Goal: Task Accomplishment & Management: Manage account settings

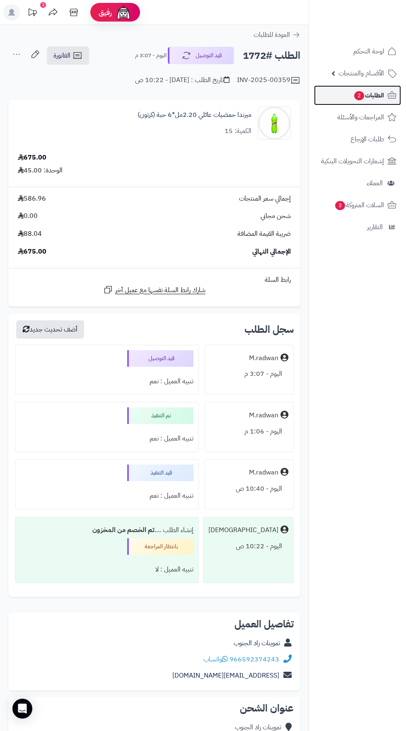
click at [397, 92] on icon at bounding box center [392, 95] width 10 height 10
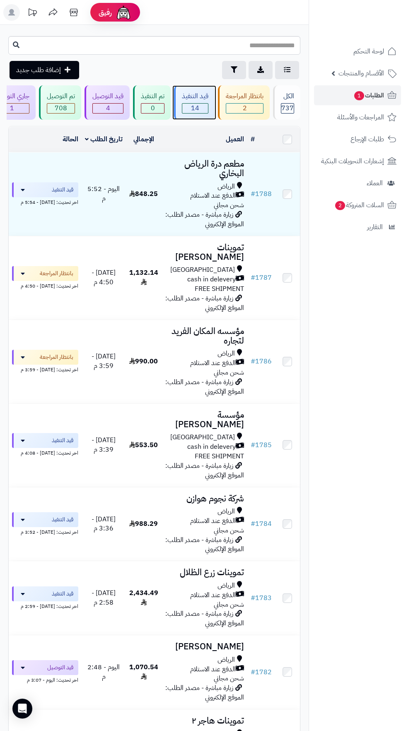
click at [198, 107] on span "14" at bounding box center [195, 109] width 26 height 10
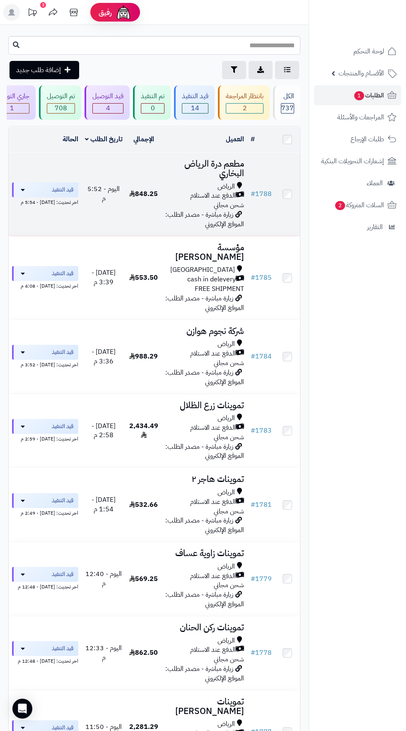
click at [203, 193] on span "الدفع عند الاستلام" at bounding box center [213, 196] width 46 height 10
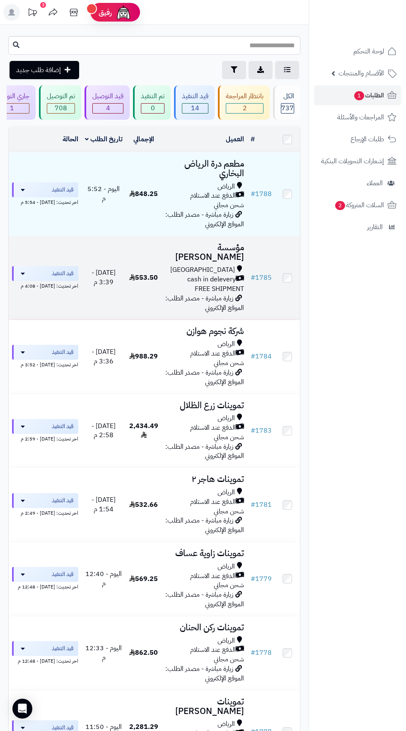
click at [205, 275] on span "cash in delevery" at bounding box center [211, 280] width 48 height 10
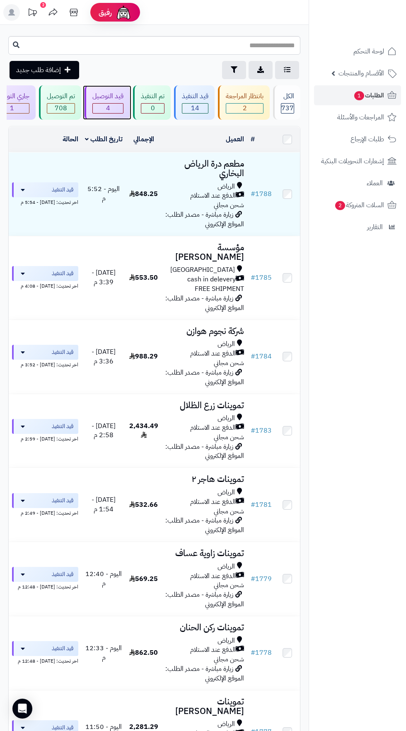
click at [114, 106] on span "4" at bounding box center [108, 109] width 30 height 10
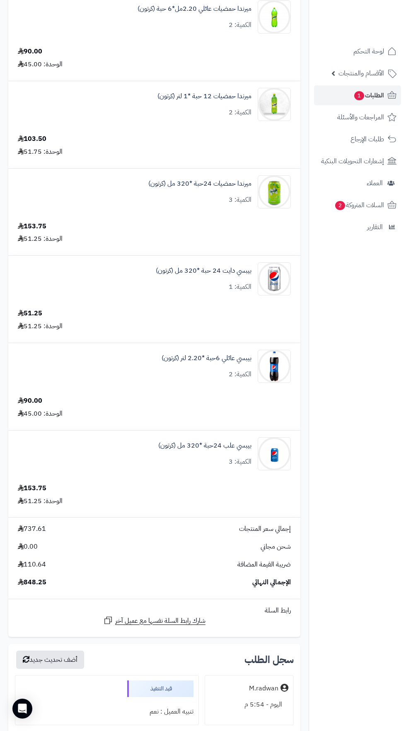
scroll to position [776, 0]
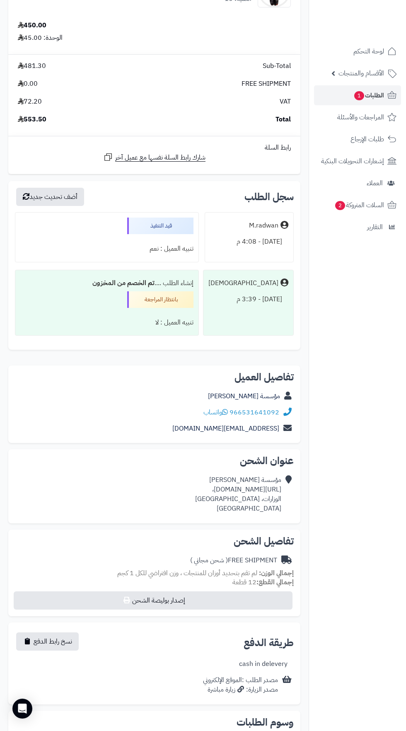
scroll to position [243, 0]
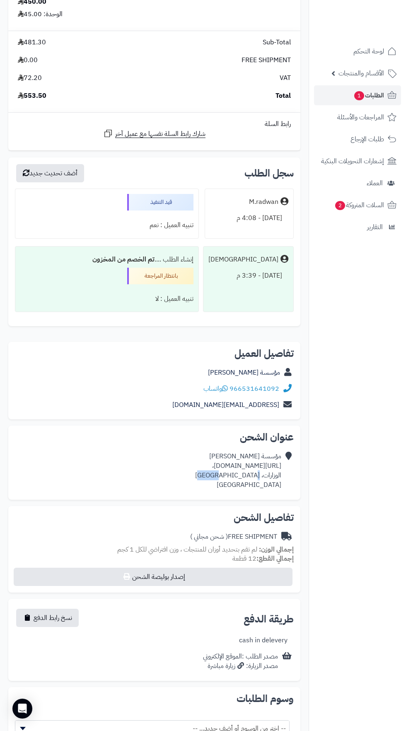
click at [219, 533] on span "( شحن مجاني )" at bounding box center [209, 537] width 38 height 10
copy div "https://maps.app.goo.gl/1s12rTRoTsNRbvcm7،"
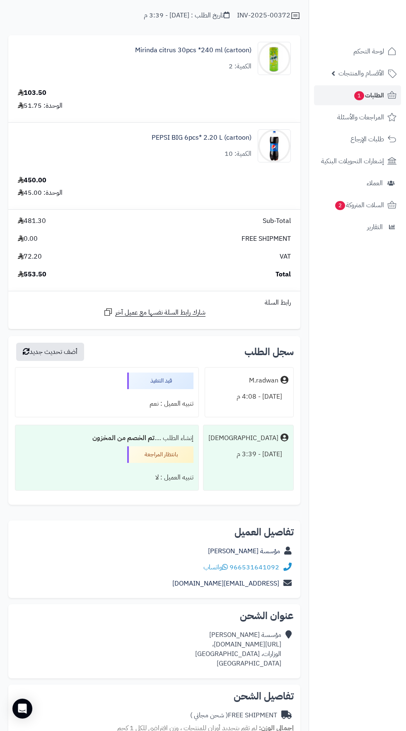
scroll to position [0, 0]
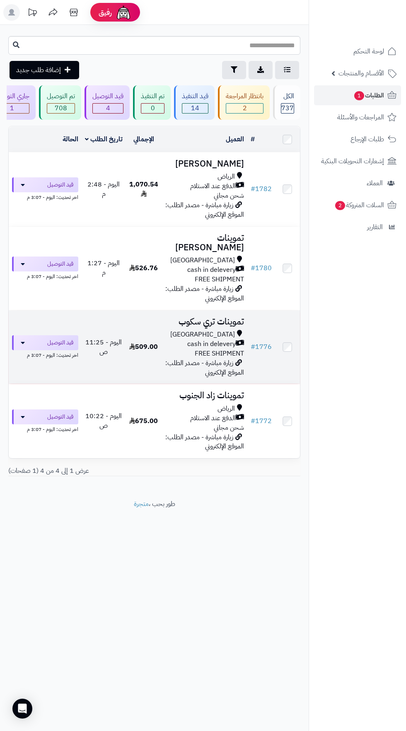
click at [189, 339] on span "cash in delevery" at bounding box center [211, 344] width 48 height 10
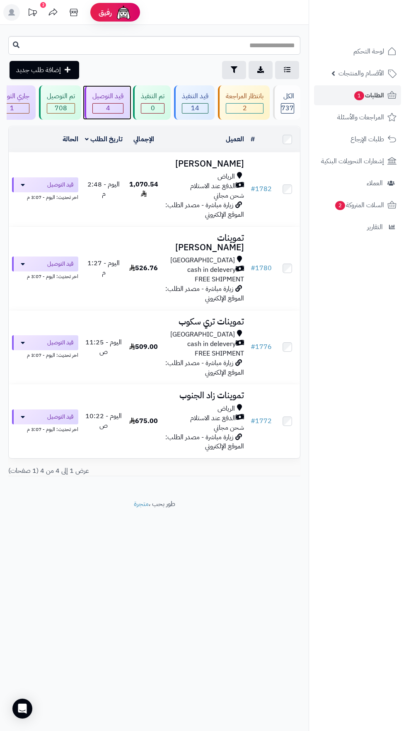
click at [115, 106] on span "4" at bounding box center [108, 109] width 30 height 10
